Goal: Transaction & Acquisition: Purchase product/service

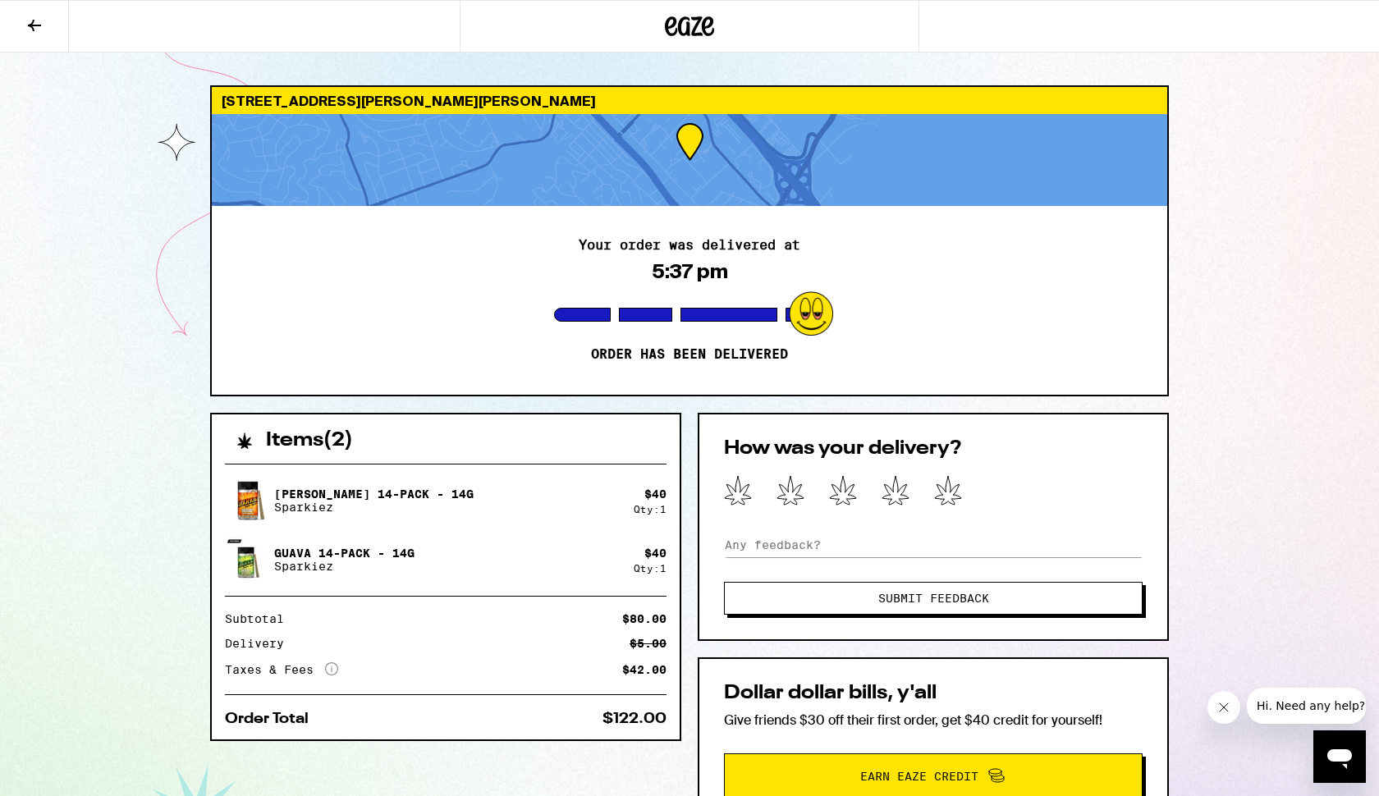
click at [43, 26] on icon at bounding box center [35, 26] width 20 height 20
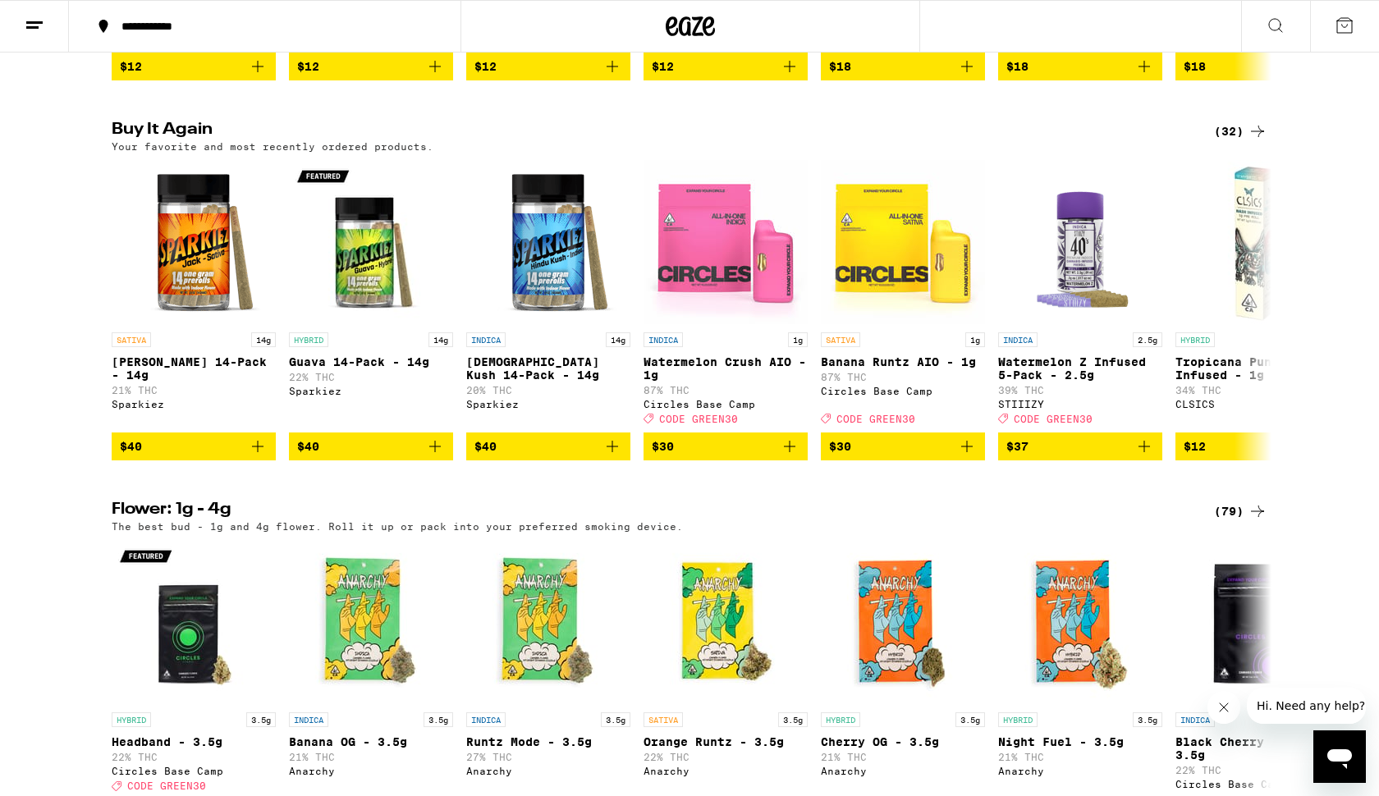
click at [1262, 141] on icon at bounding box center [1258, 131] width 20 height 20
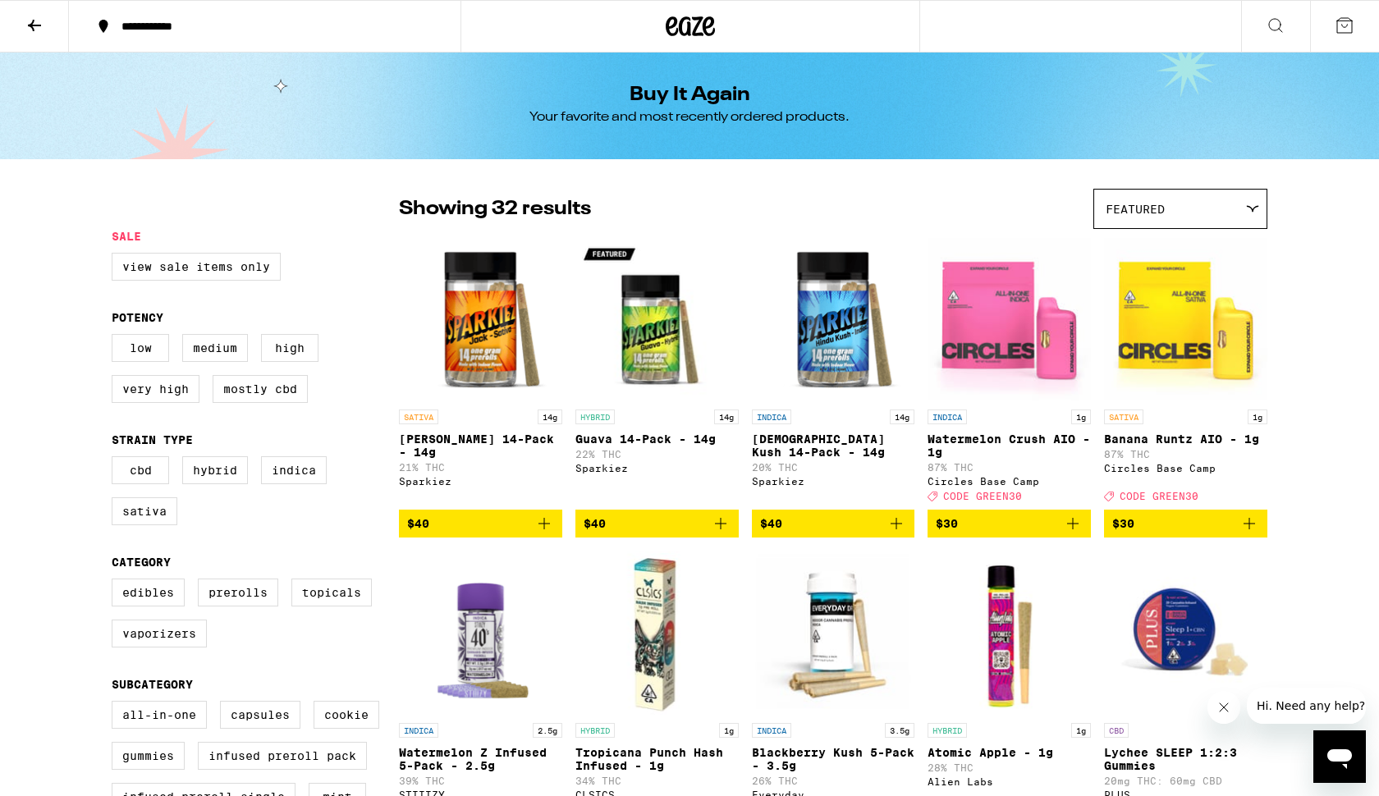
click at [37, 25] on icon at bounding box center [34, 25] width 13 height 11
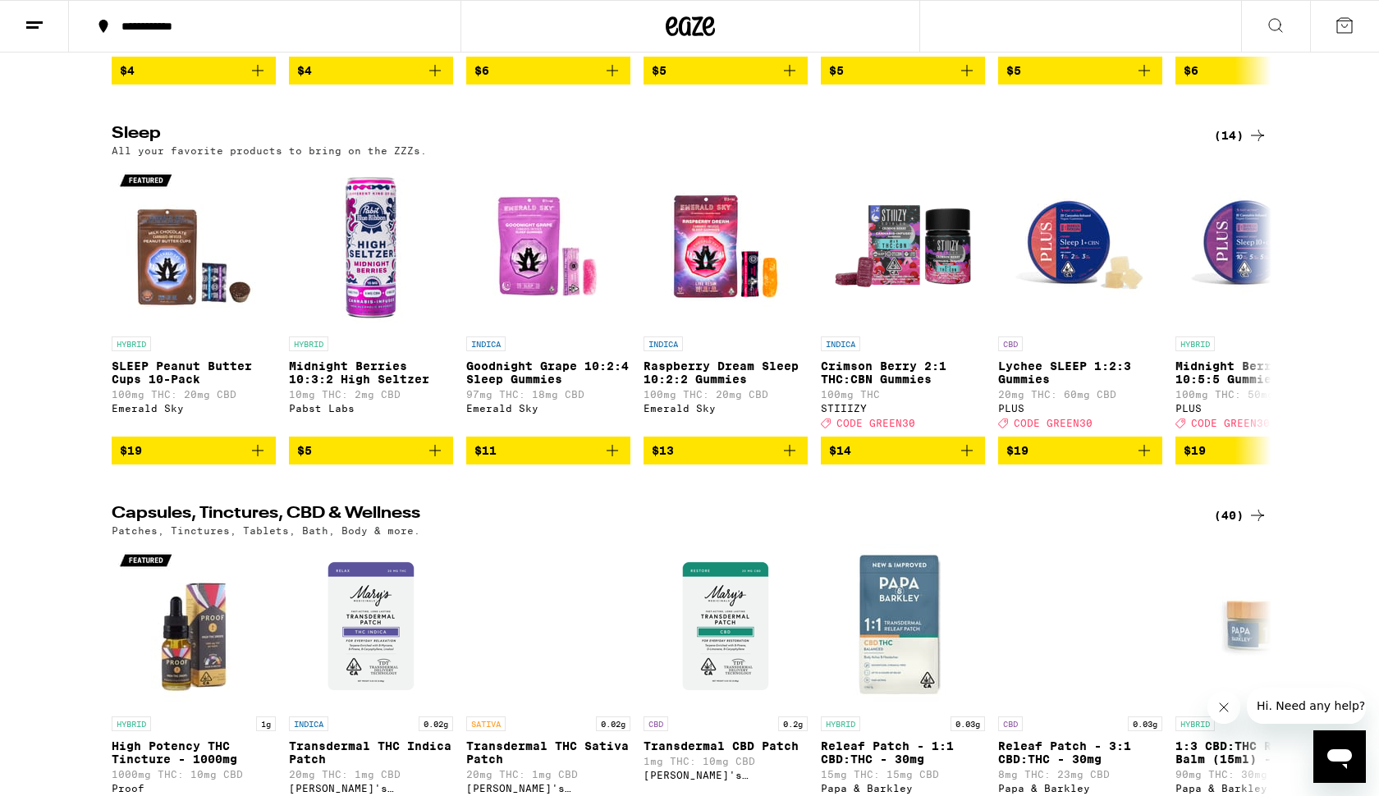
scroll to position [6283, 0]
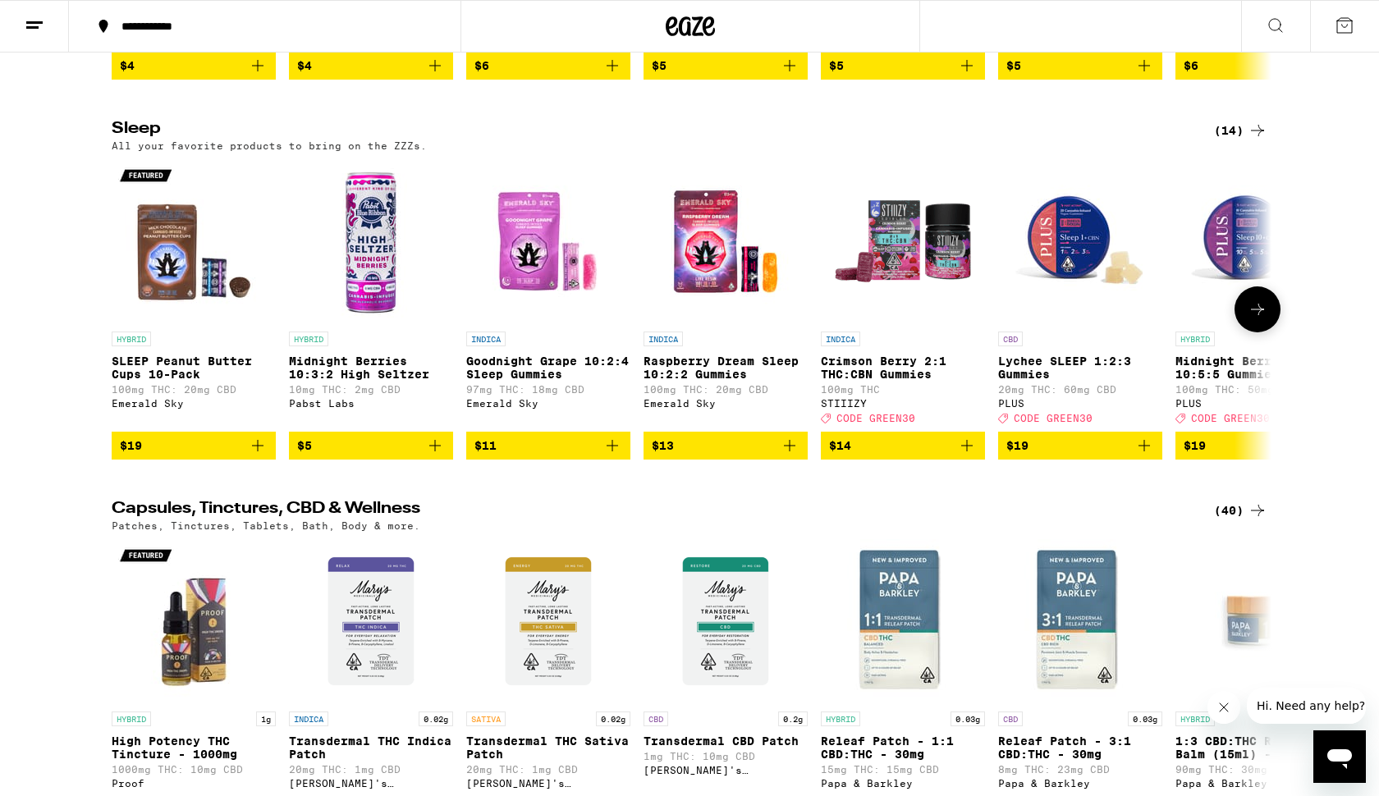
click at [1255, 319] on icon at bounding box center [1258, 310] width 20 height 20
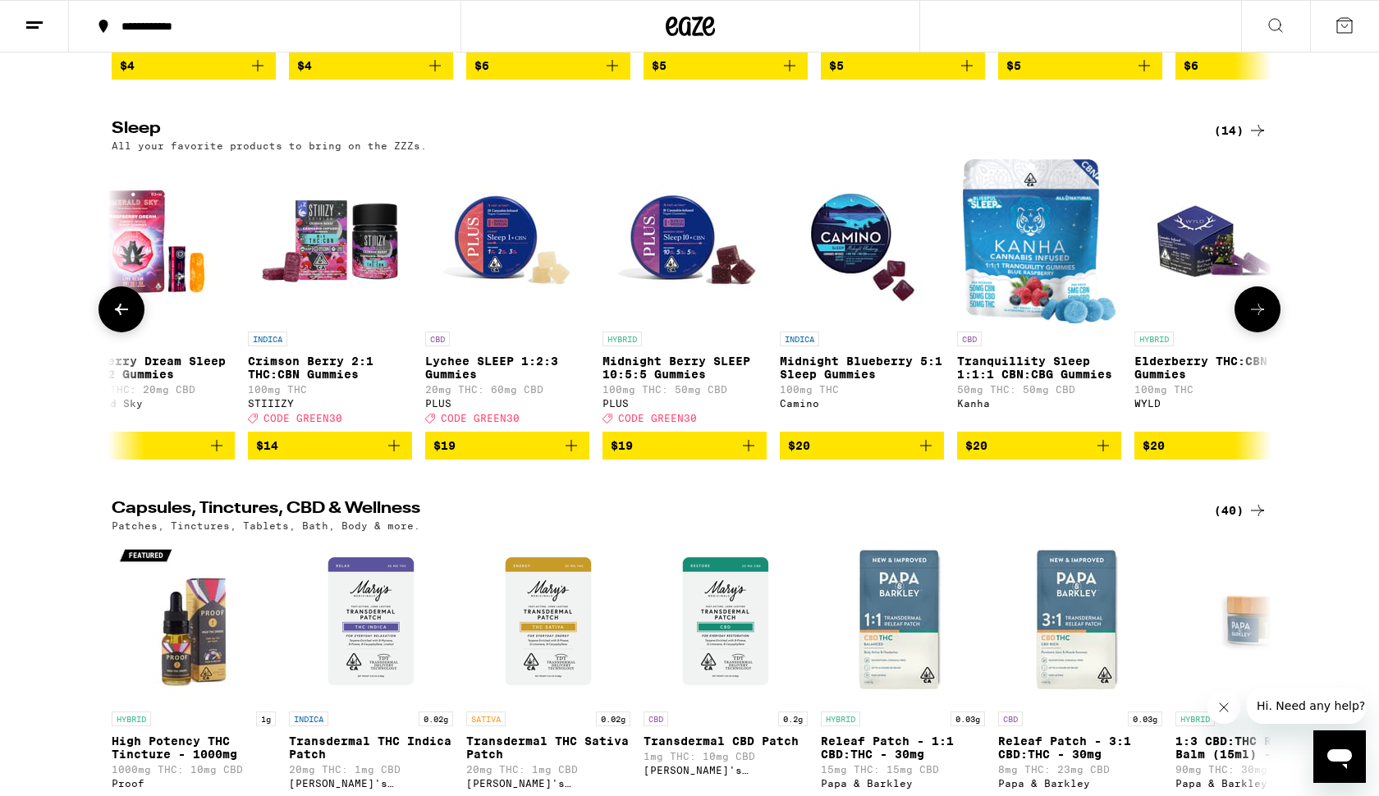
scroll to position [0, 977]
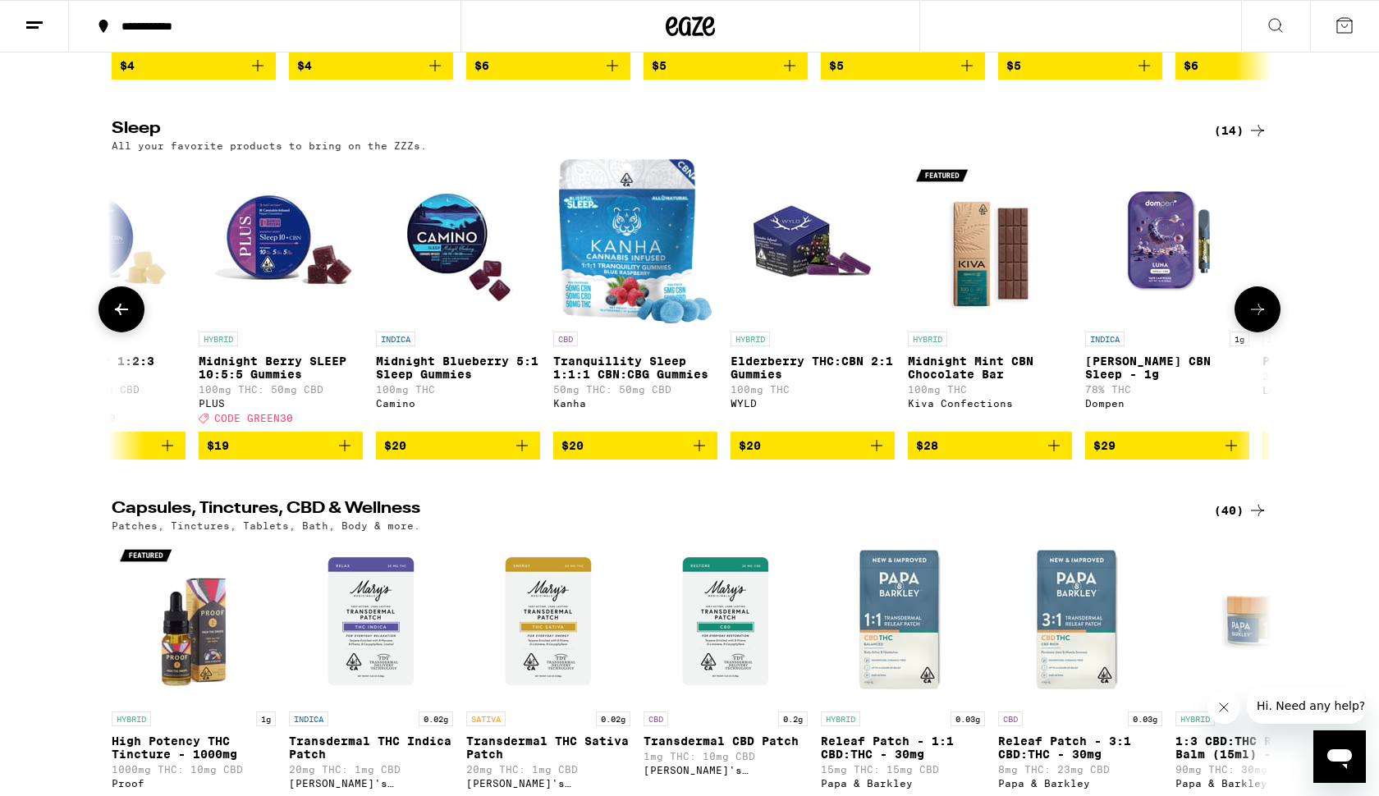
click at [1253, 315] on icon at bounding box center [1257, 309] width 13 height 11
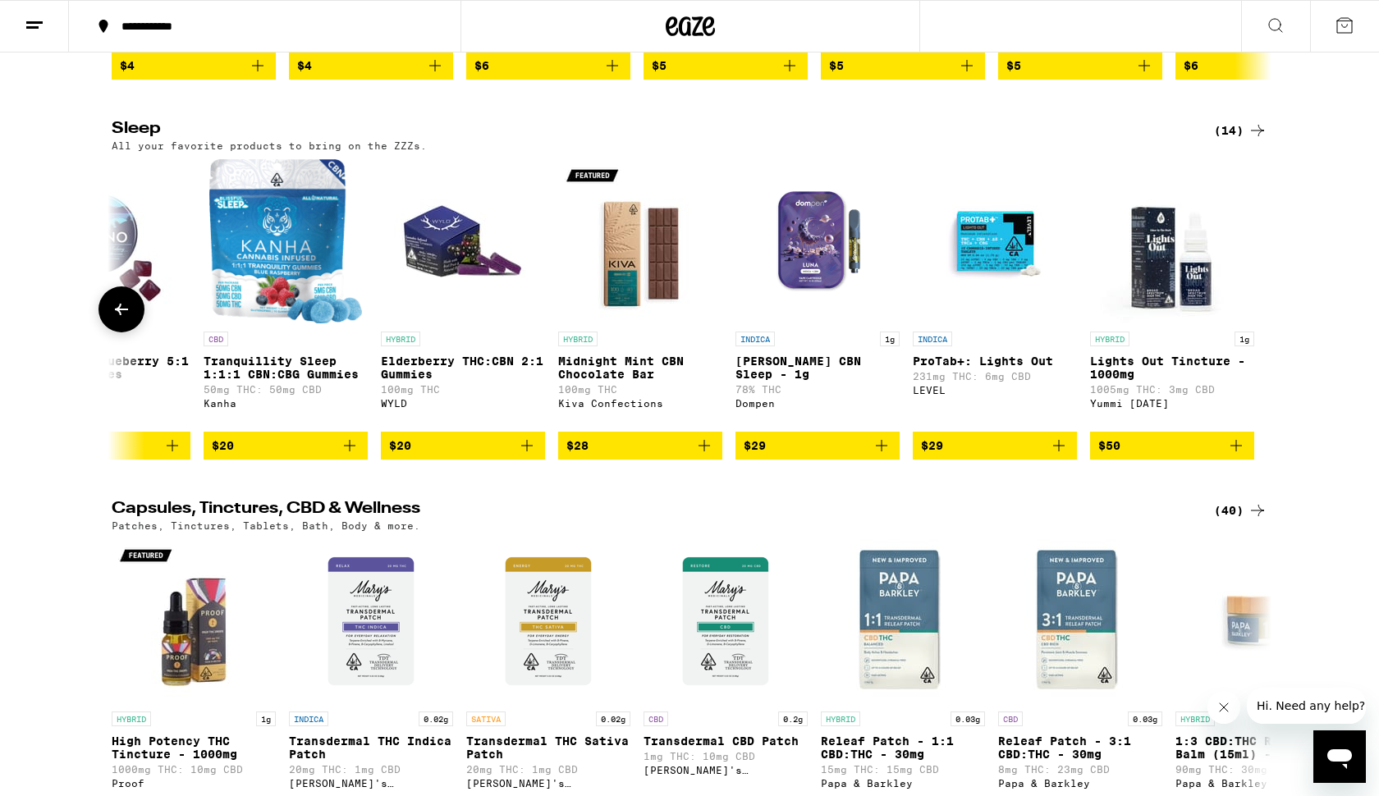
click at [1253, 332] on div at bounding box center [1257, 309] width 46 height 46
click at [120, 315] on icon at bounding box center [121, 309] width 13 height 11
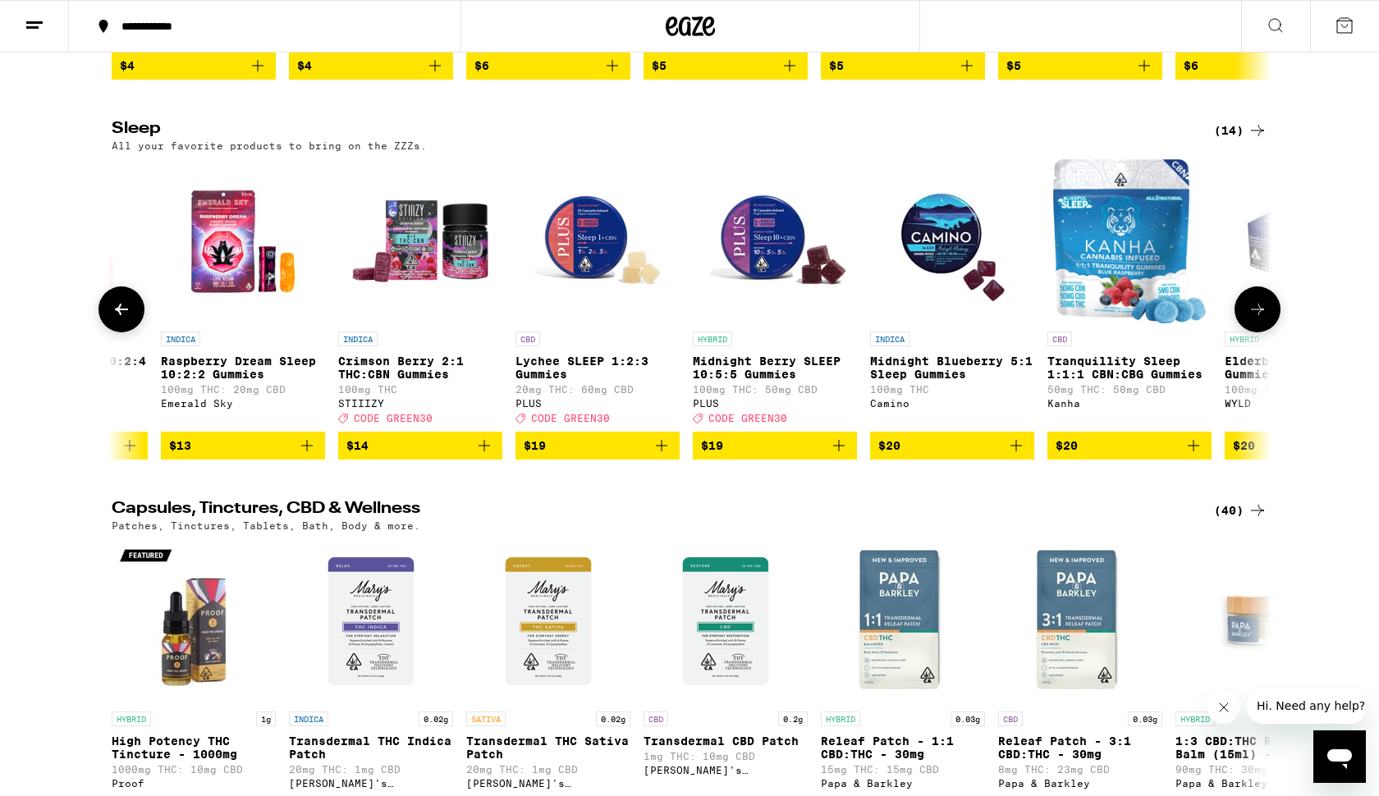
scroll to position [0, 350]
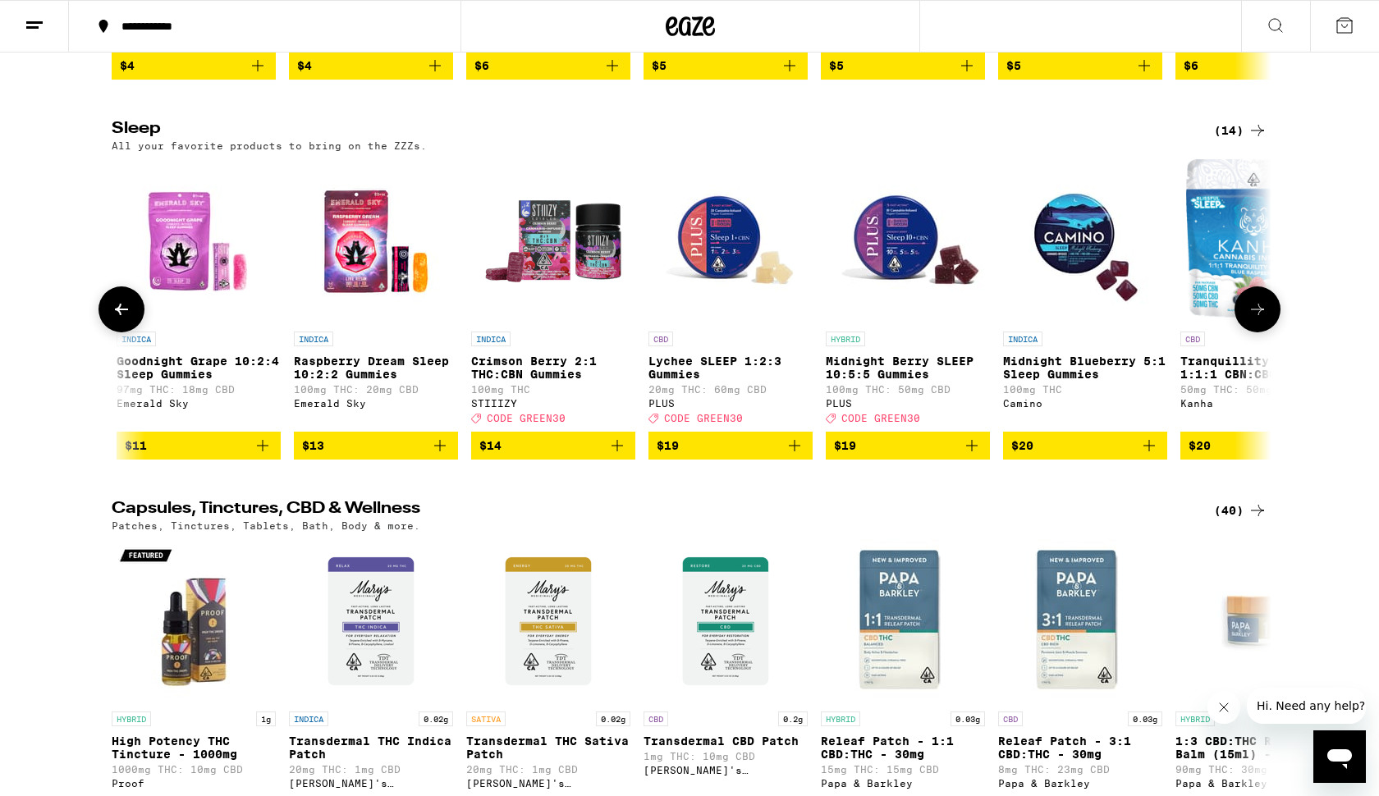
click at [120, 315] on icon at bounding box center [121, 309] width 13 height 11
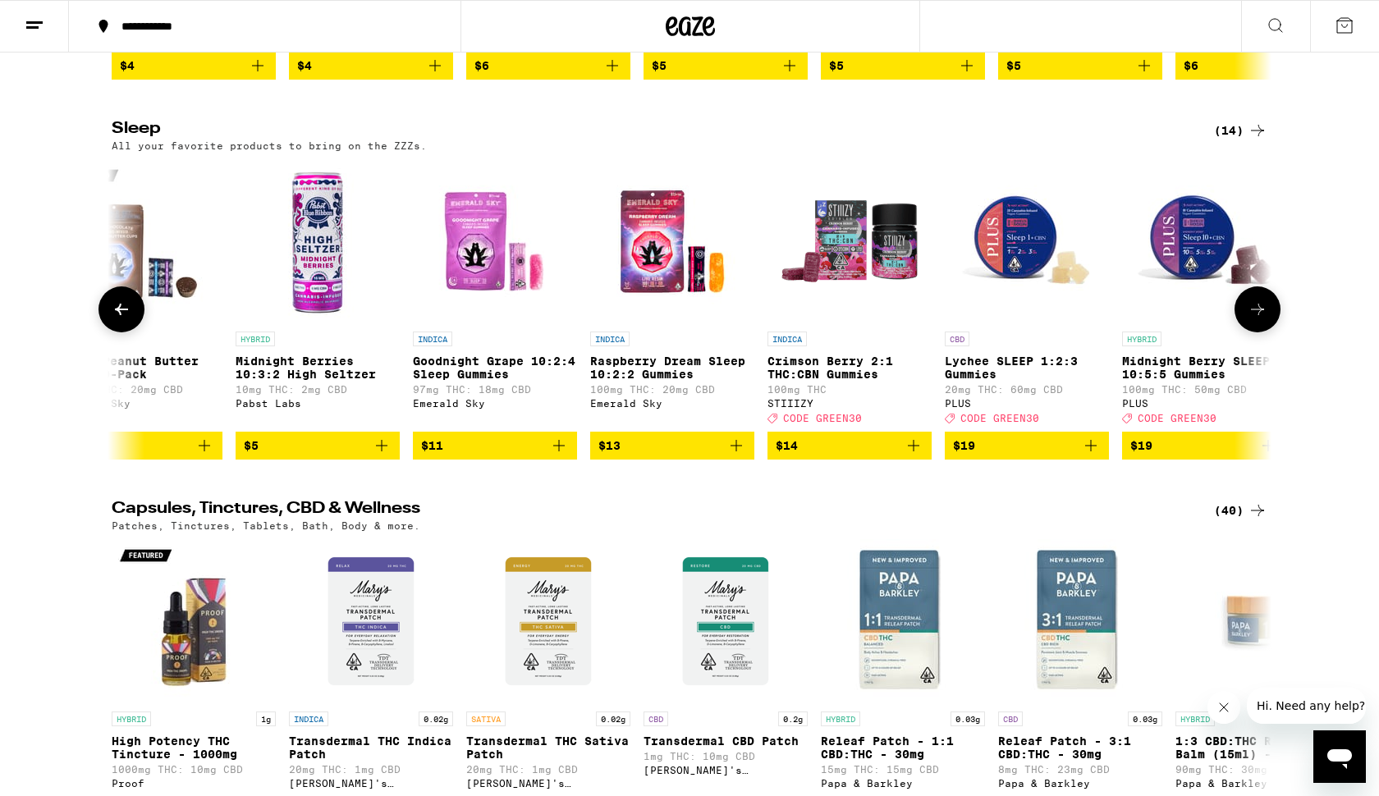
scroll to position [0, 0]
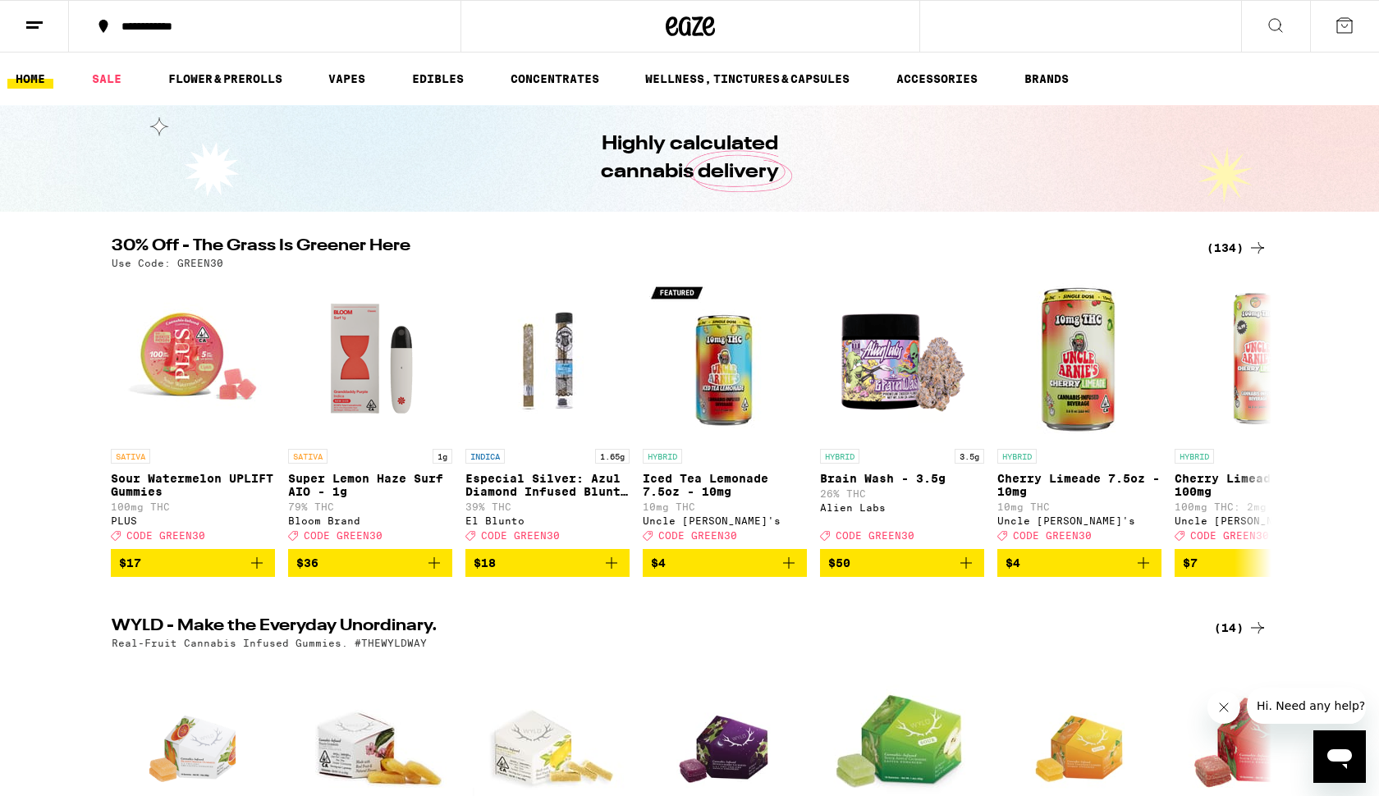
click at [1276, 30] on icon at bounding box center [1276, 26] width 20 height 20
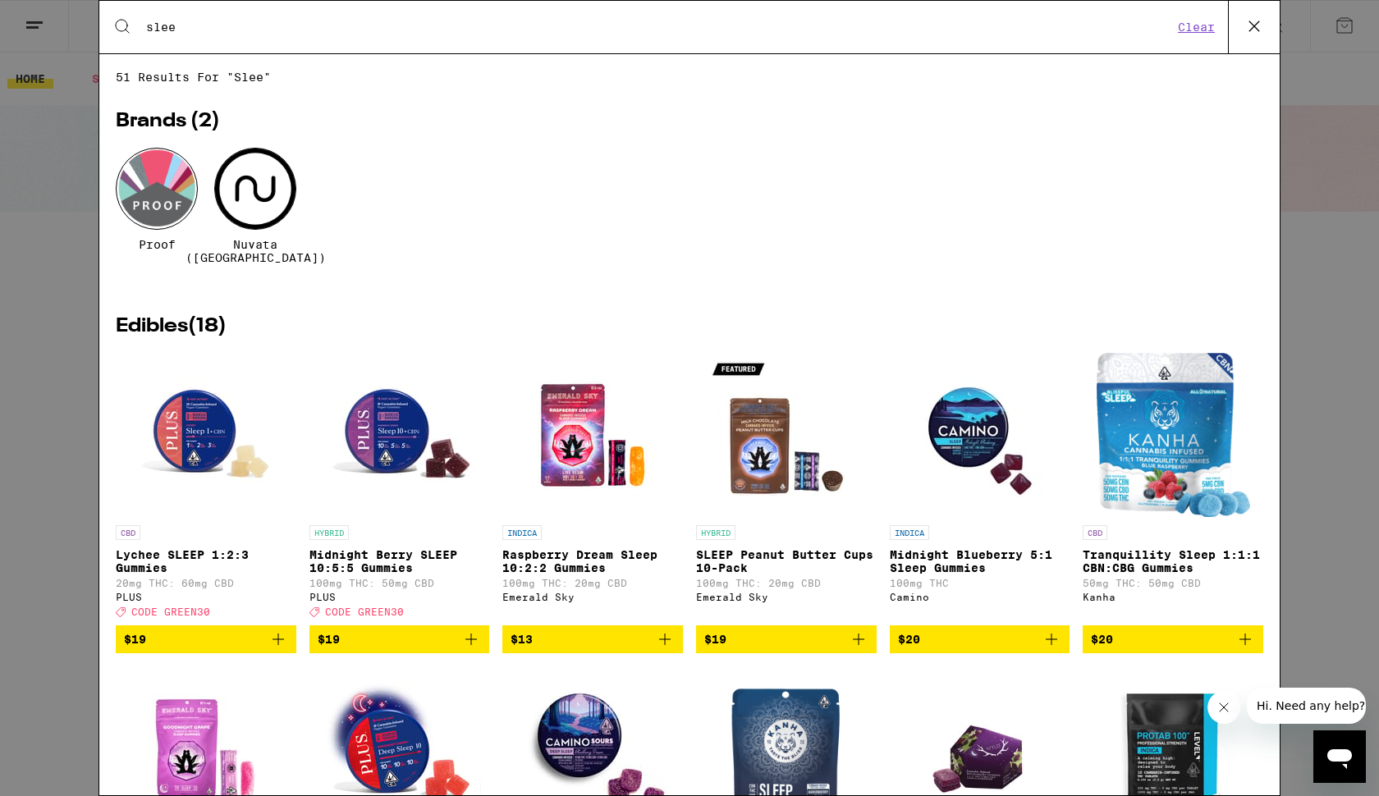
type input "sleep"
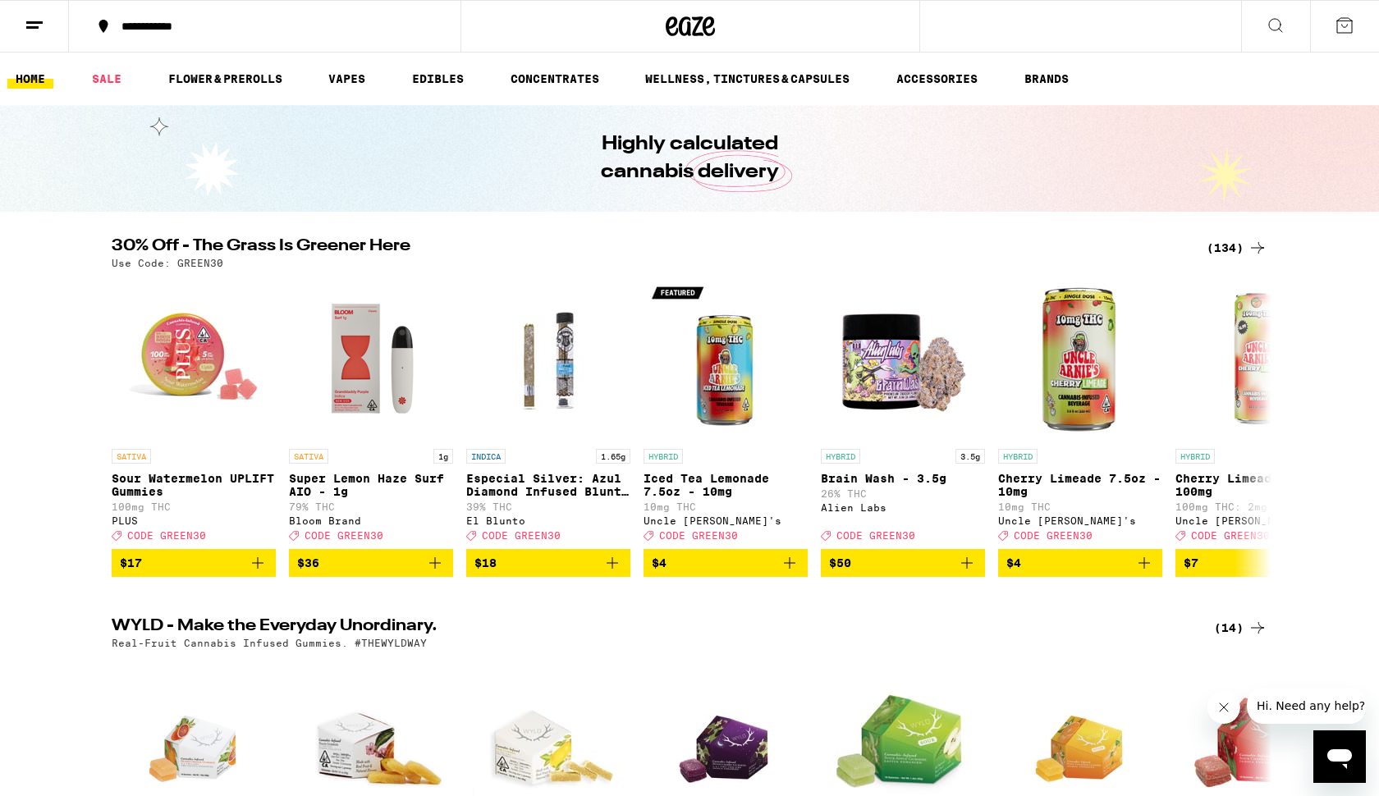
click at [1267, 33] on icon at bounding box center [1276, 26] width 20 height 20
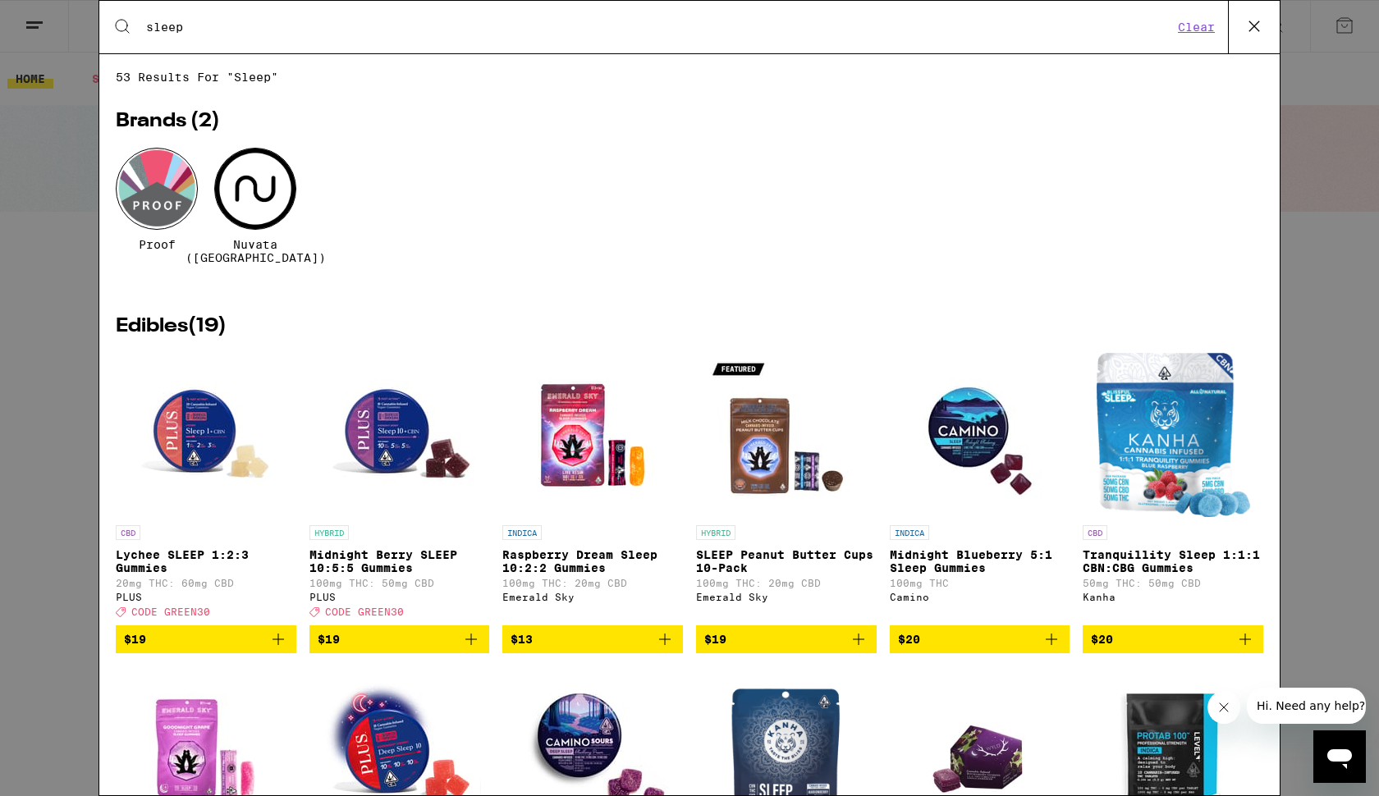
type input "sleep"
click at [1220, 30] on div "Search for Products sleep Clear" at bounding box center [689, 27] width 1180 height 53
click at [1198, 28] on button "Clear" at bounding box center [1196, 27] width 47 height 15
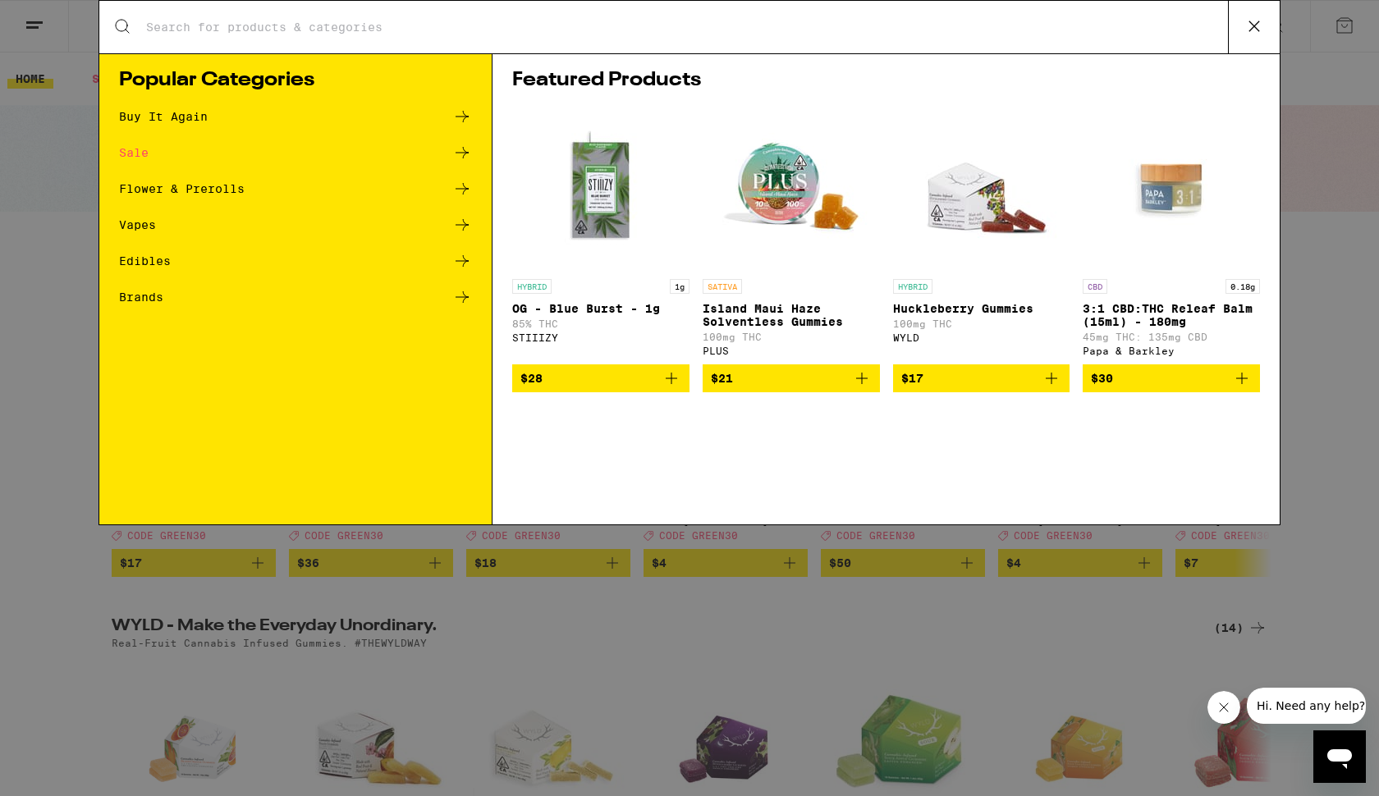
click at [1254, 25] on icon at bounding box center [1254, 26] width 25 height 25
